Goal: Task Accomplishment & Management: Complete application form

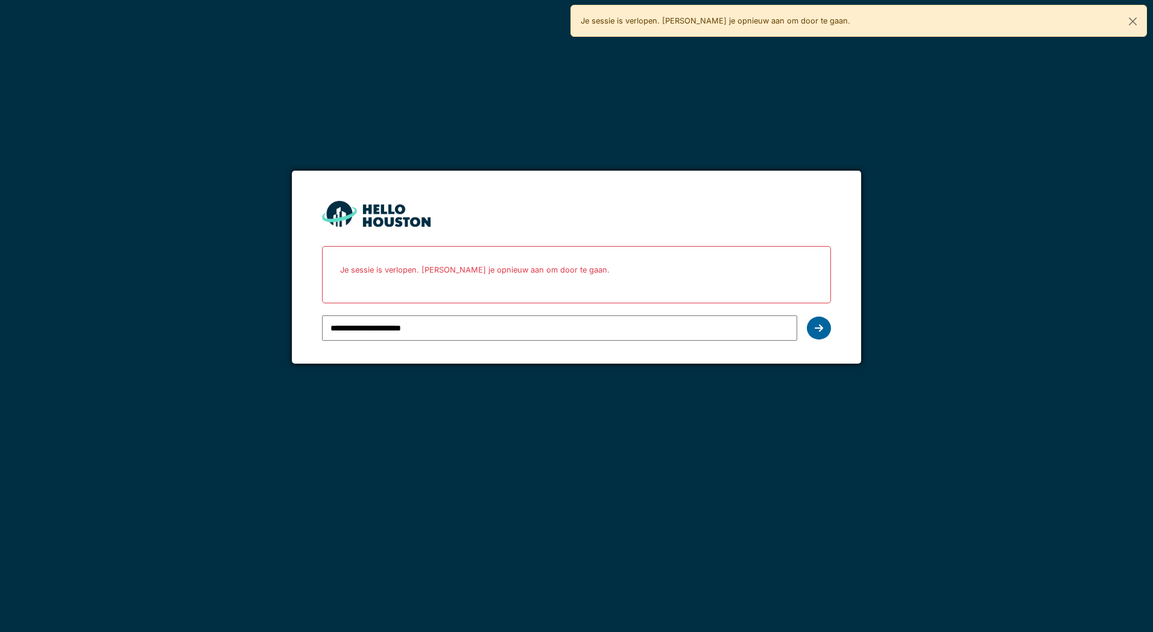
click at [825, 329] on div at bounding box center [819, 328] width 24 height 23
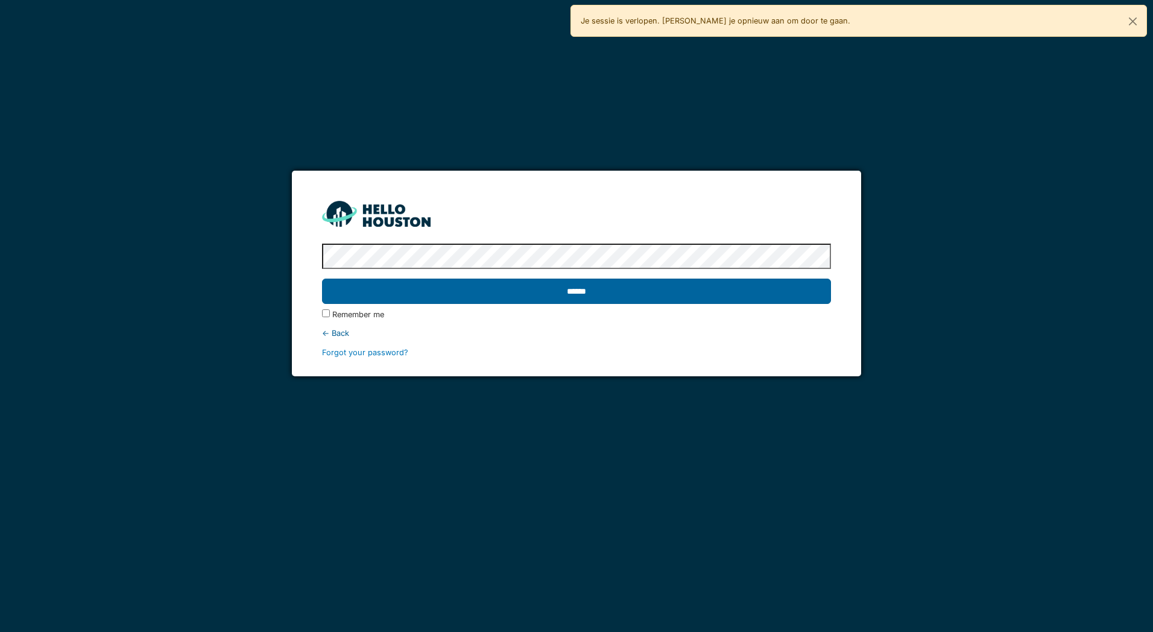
click at [610, 286] on input "******" at bounding box center [576, 291] width 508 height 25
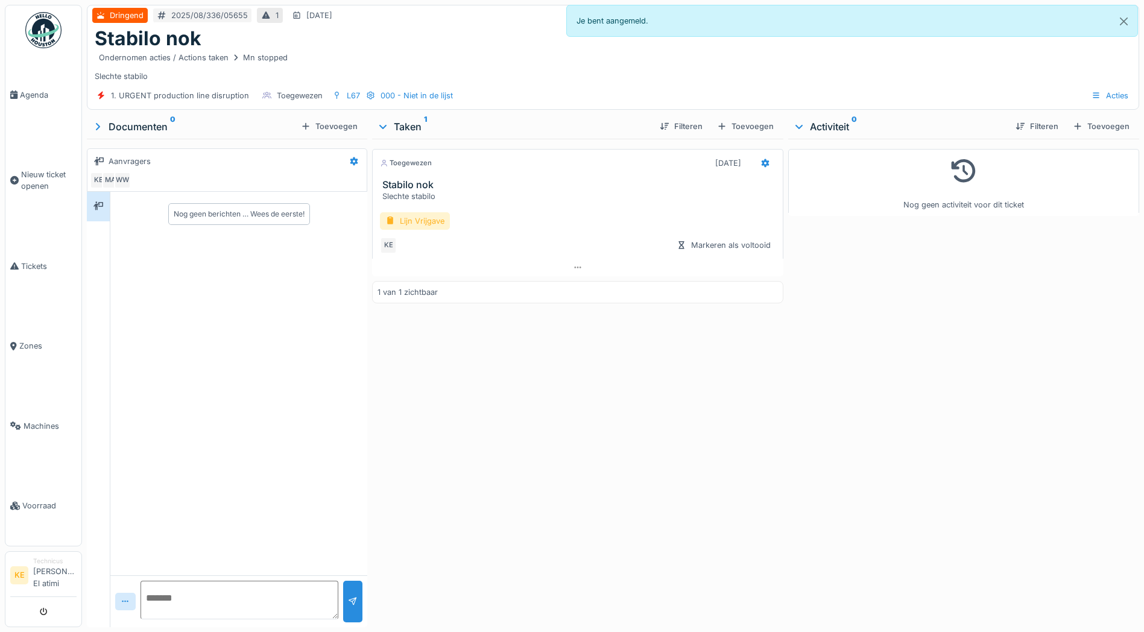
click at [409, 225] on div "Lijn Vrijgave" at bounding box center [415, 220] width 70 height 17
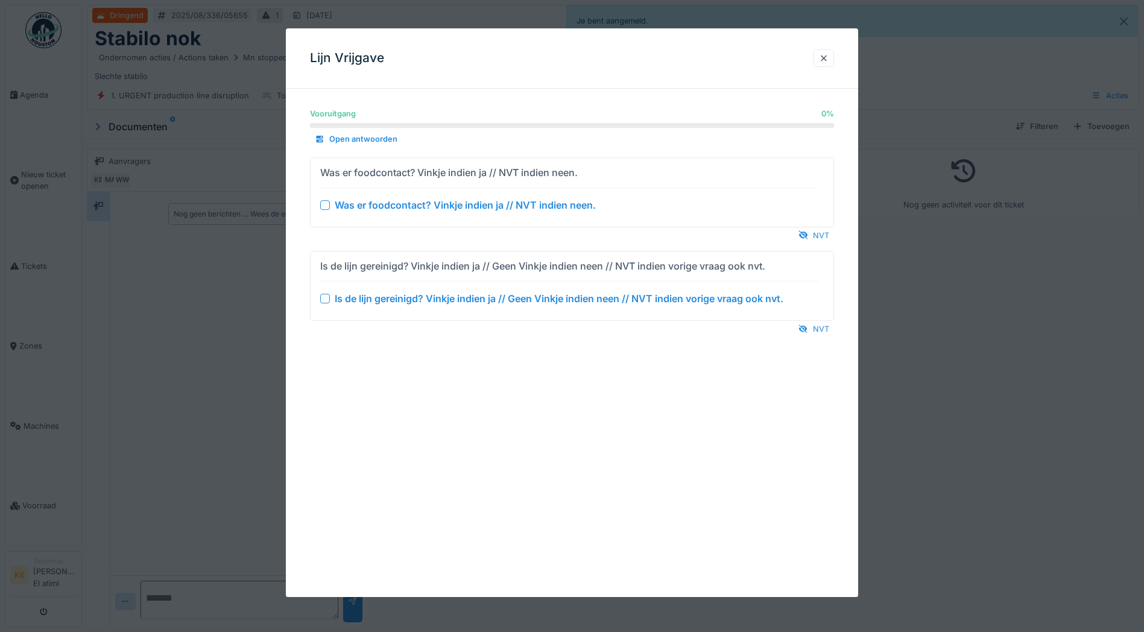
click at [324, 206] on div at bounding box center [325, 205] width 10 height 10
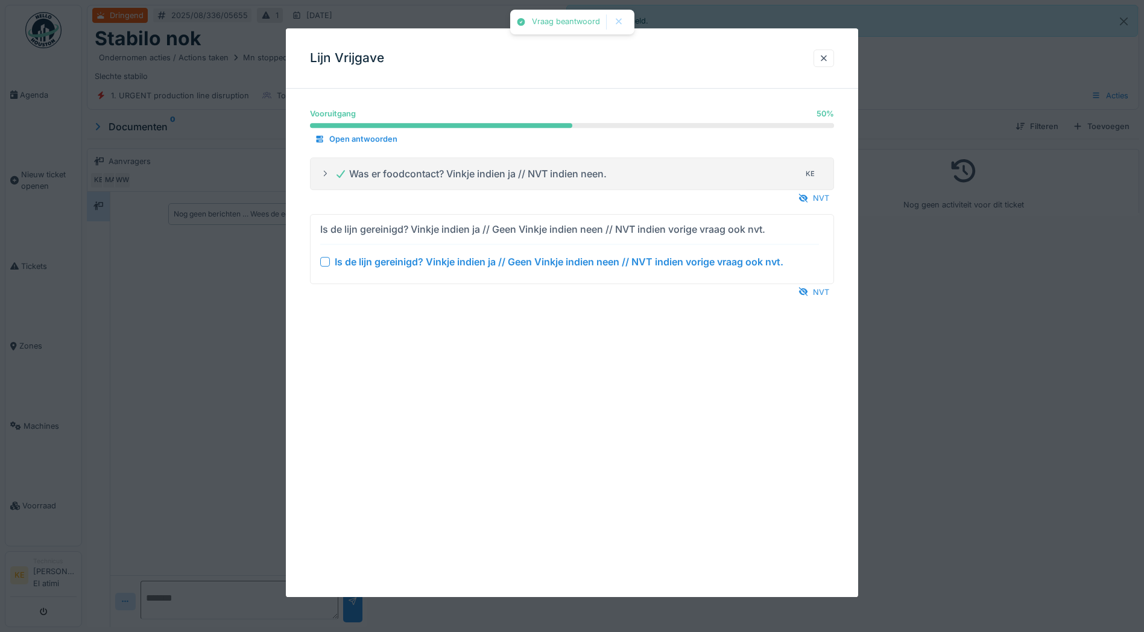
click at [329, 172] on icon at bounding box center [325, 173] width 10 height 8
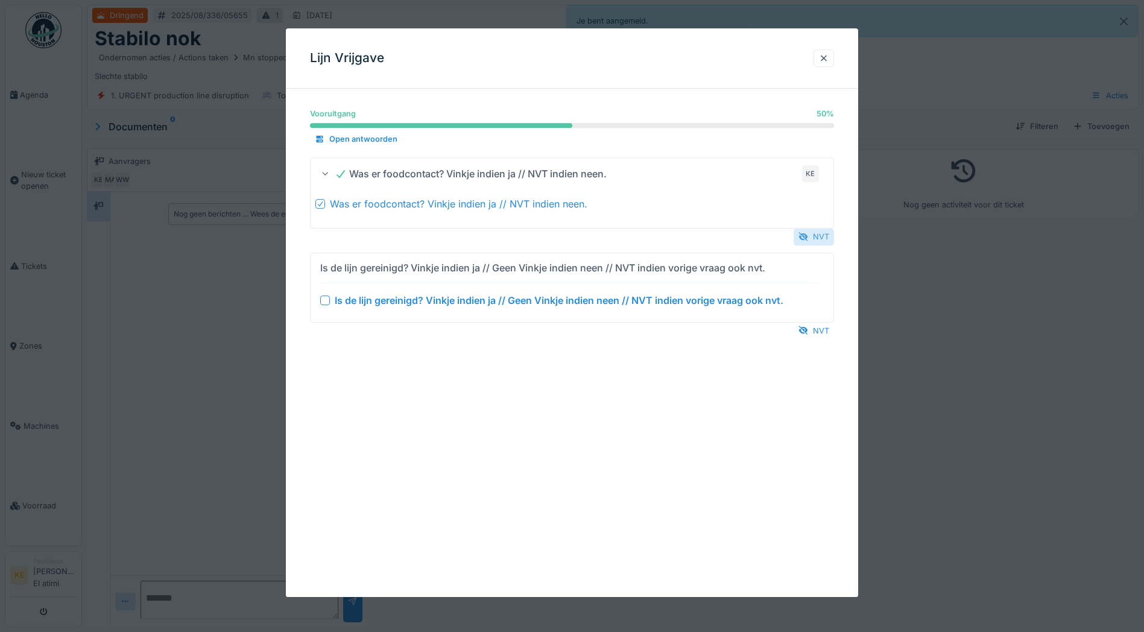
click at [825, 230] on div "Was er foodcontact? Vinkje indien ja // NVT indien neen. KE Was er foodcontact?…" at bounding box center [572, 201] width 524 height 88
click at [823, 235] on div "NVT" at bounding box center [813, 237] width 40 height 16
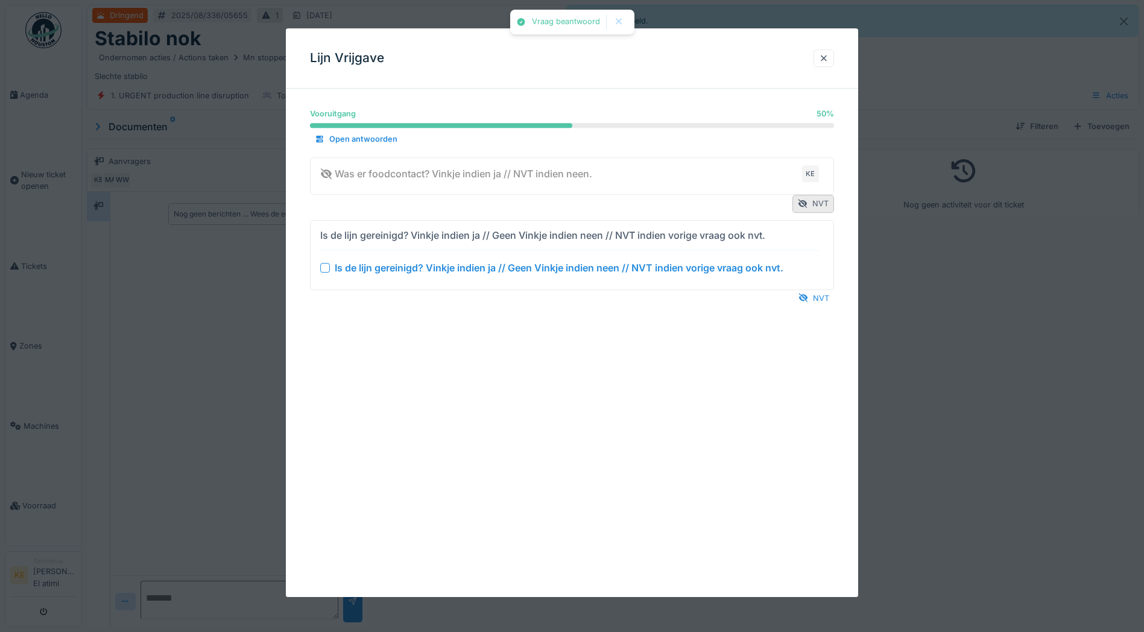
click at [819, 290] on div "NVT" at bounding box center [572, 298] width 524 height 16
click at [822, 296] on div "NVT" at bounding box center [813, 298] width 40 height 16
click at [828, 56] on div at bounding box center [824, 57] width 10 height 11
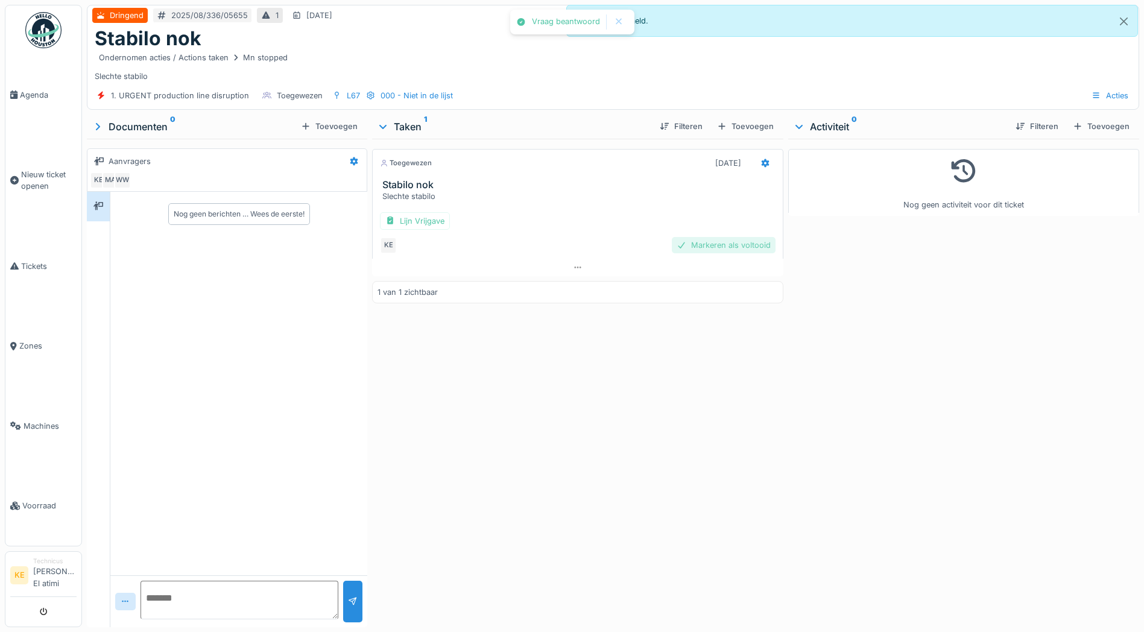
click at [735, 245] on div "Markeren als voltooid" at bounding box center [724, 245] width 104 height 16
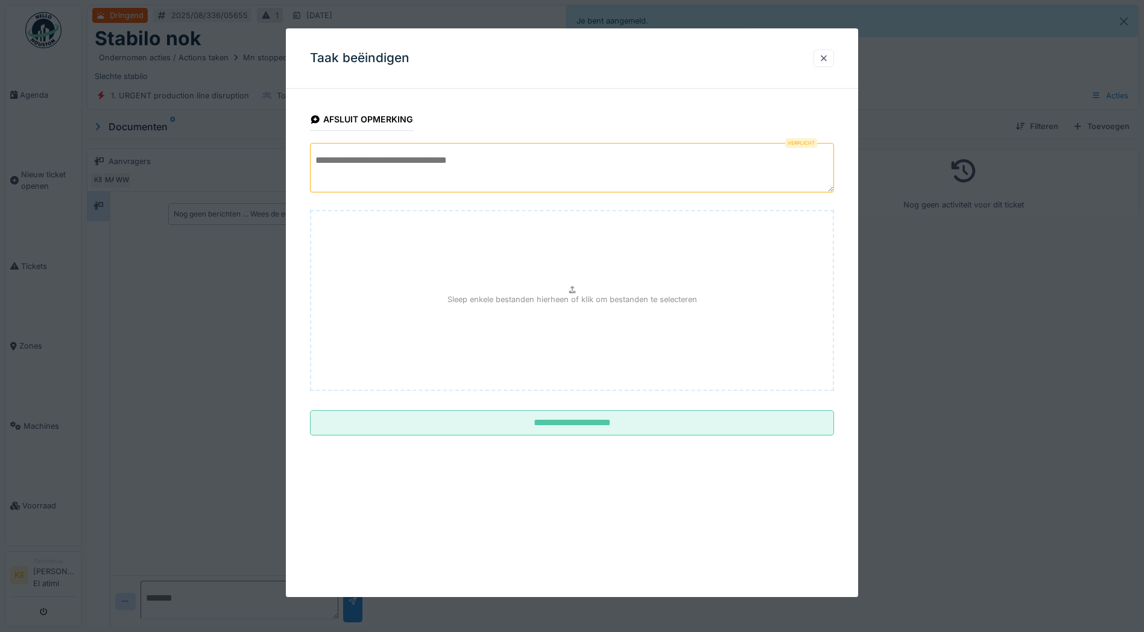
click at [413, 174] on textarea at bounding box center [572, 167] width 524 height 49
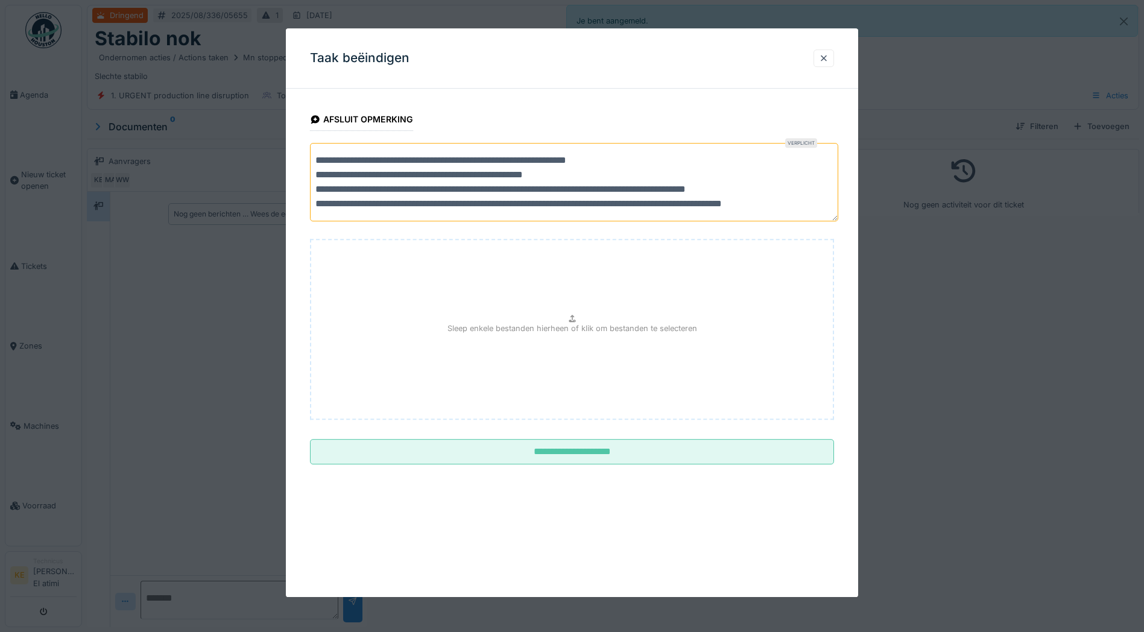
scroll to position [4, 0]
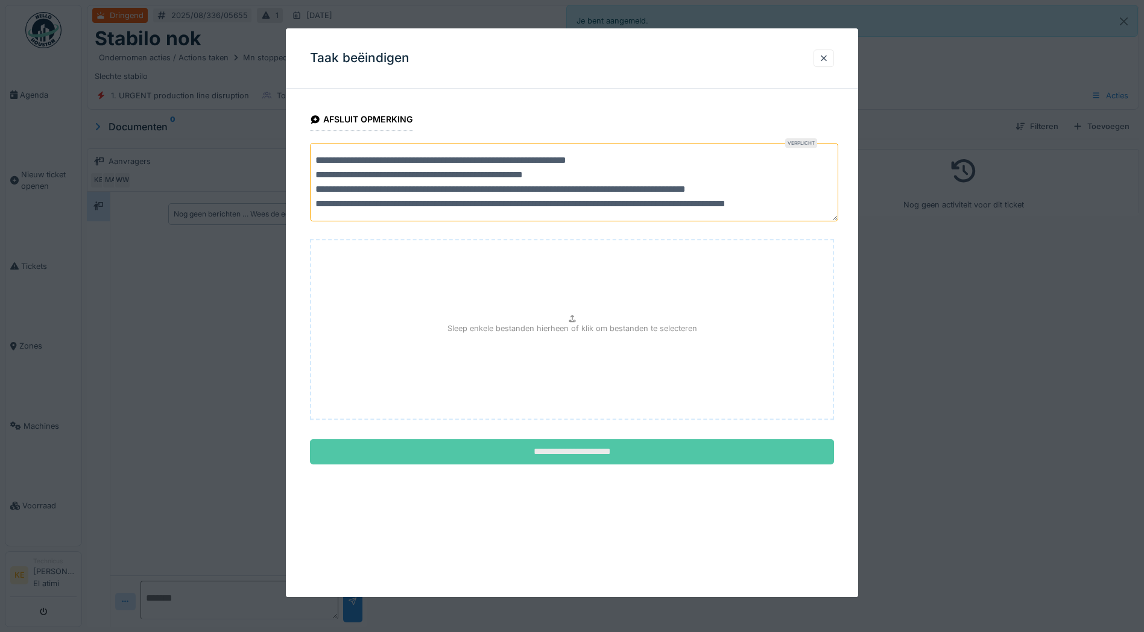
type textarea "**********"
click at [655, 458] on input "**********" at bounding box center [572, 451] width 524 height 25
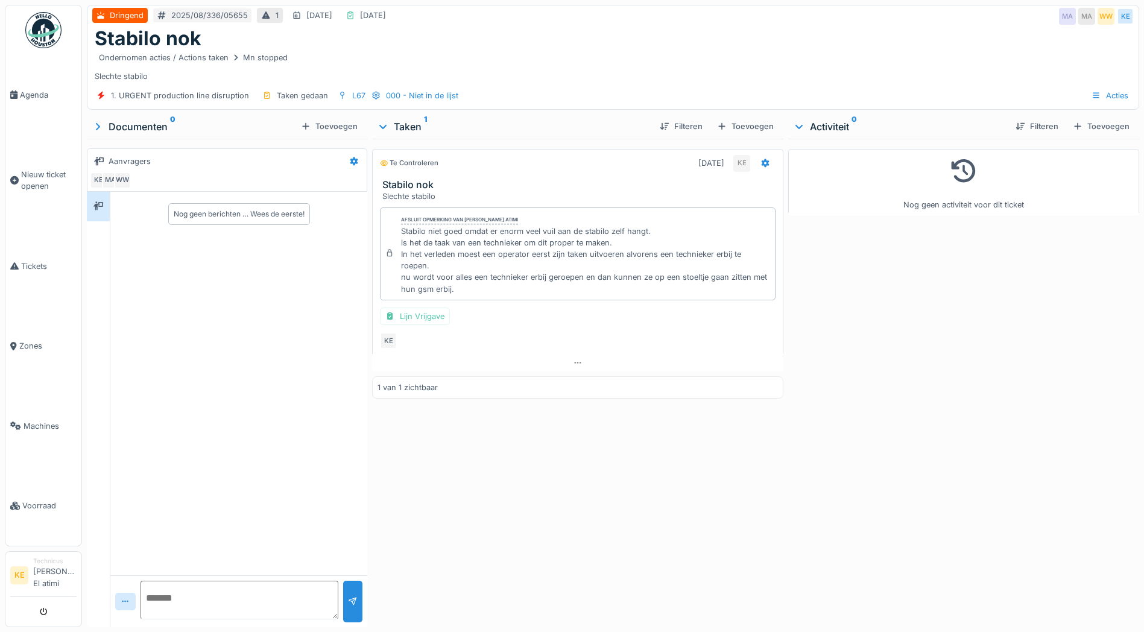
click at [46, 32] on img at bounding box center [43, 30] width 36 height 36
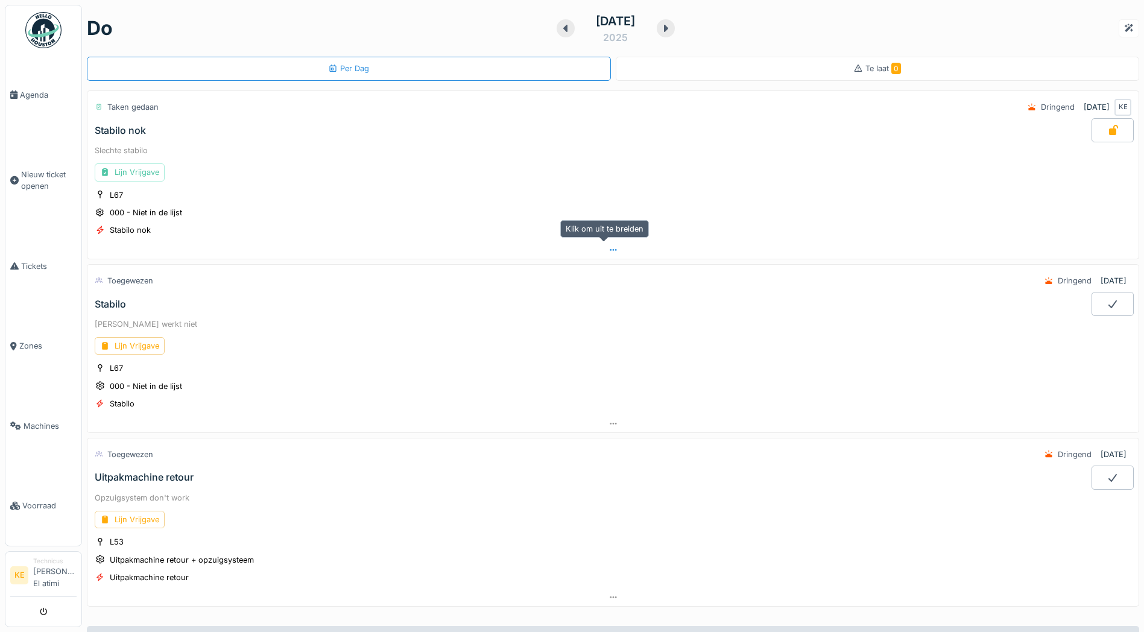
click at [604, 245] on div at bounding box center [612, 249] width 1051 height 17
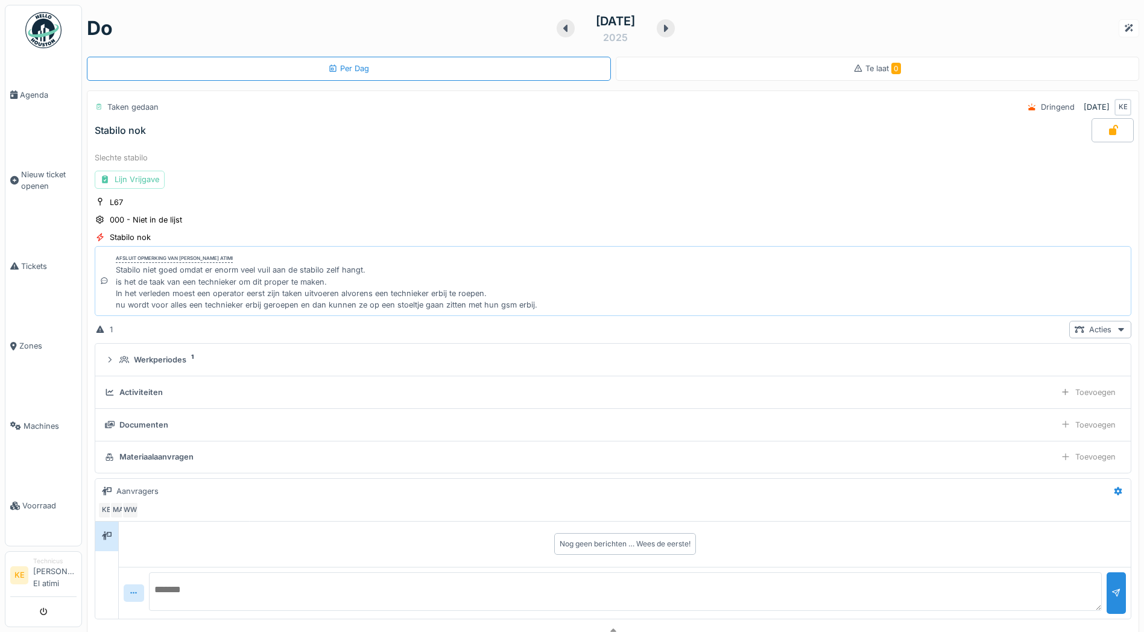
scroll to position [60, 0]
